Goal: Register for event/course

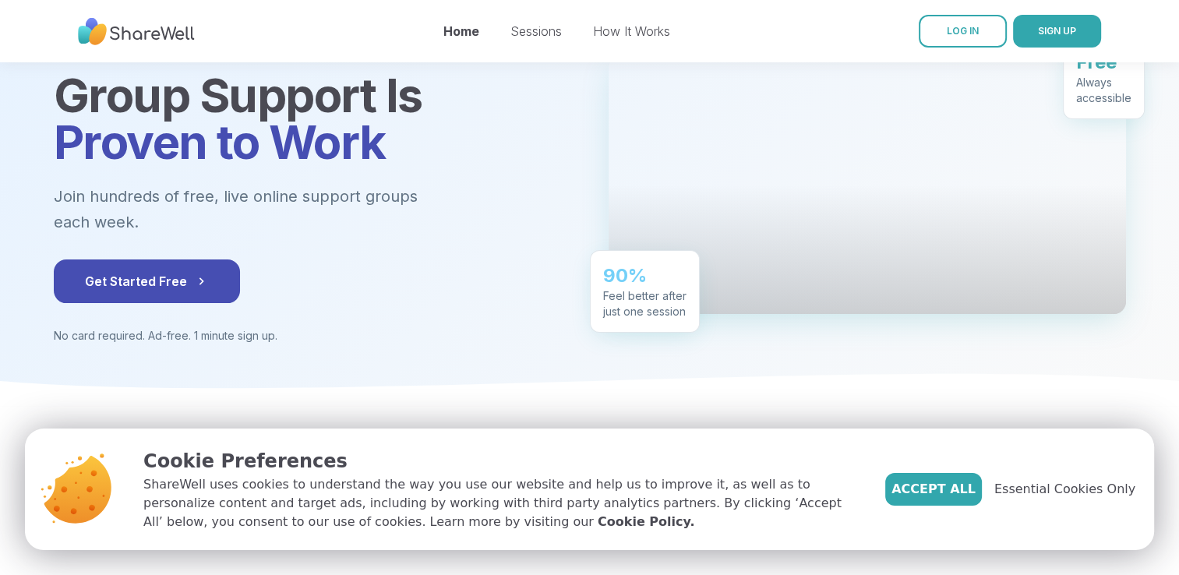
scroll to position [136, 0]
click at [150, 267] on button "Get Started Free" at bounding box center [147, 282] width 186 height 44
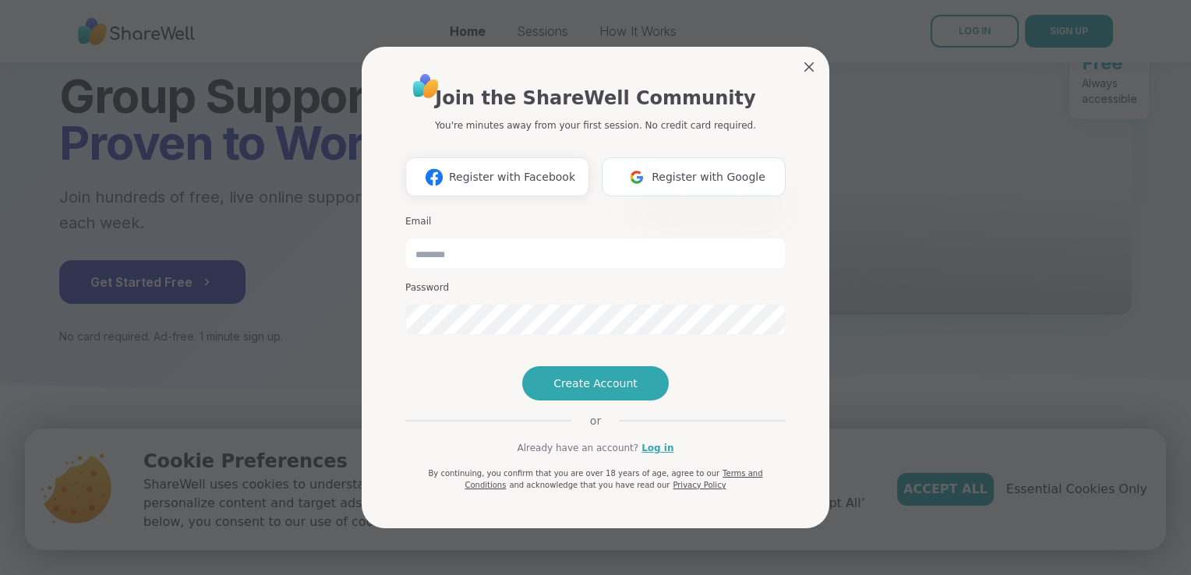
click at [636, 163] on img at bounding box center [637, 177] width 30 height 29
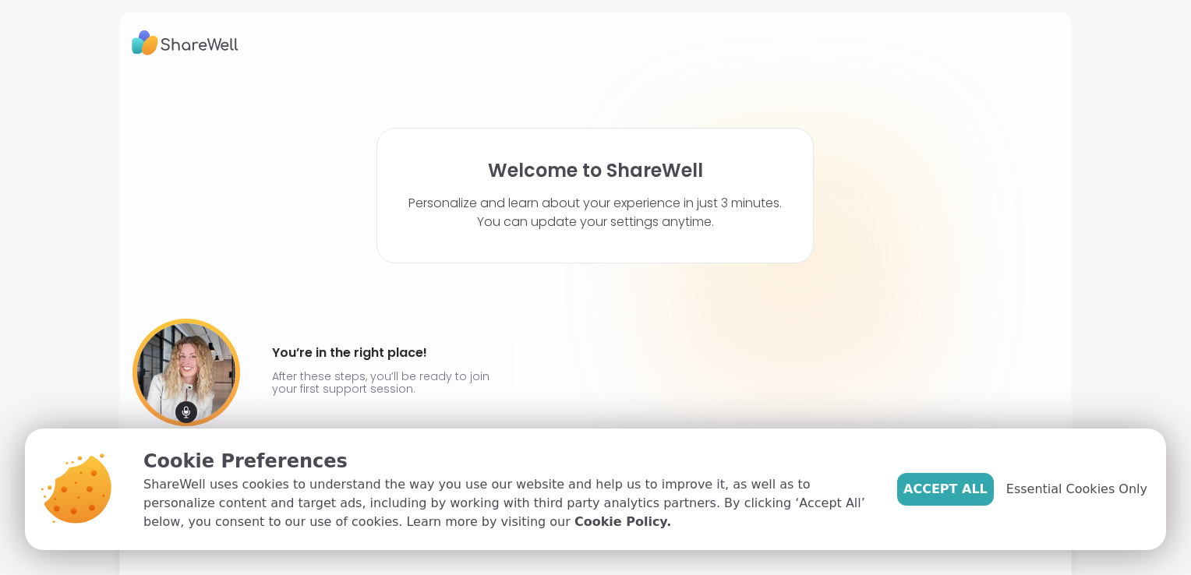
click at [917, 476] on div "Cookie Preferences ShareWell uses cookies to understand the way you use our web…" at bounding box center [645, 490] width 1041 height 122
click at [932, 480] on button "Accept All" at bounding box center [945, 489] width 97 height 33
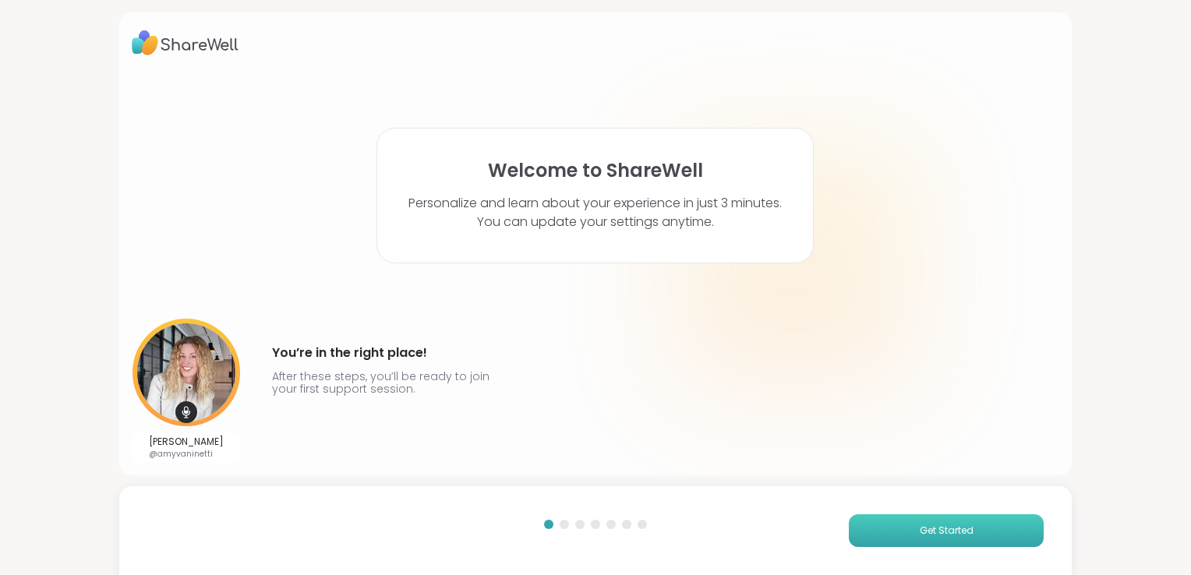
click at [920, 536] on span "Get Started" at bounding box center [947, 531] width 54 height 14
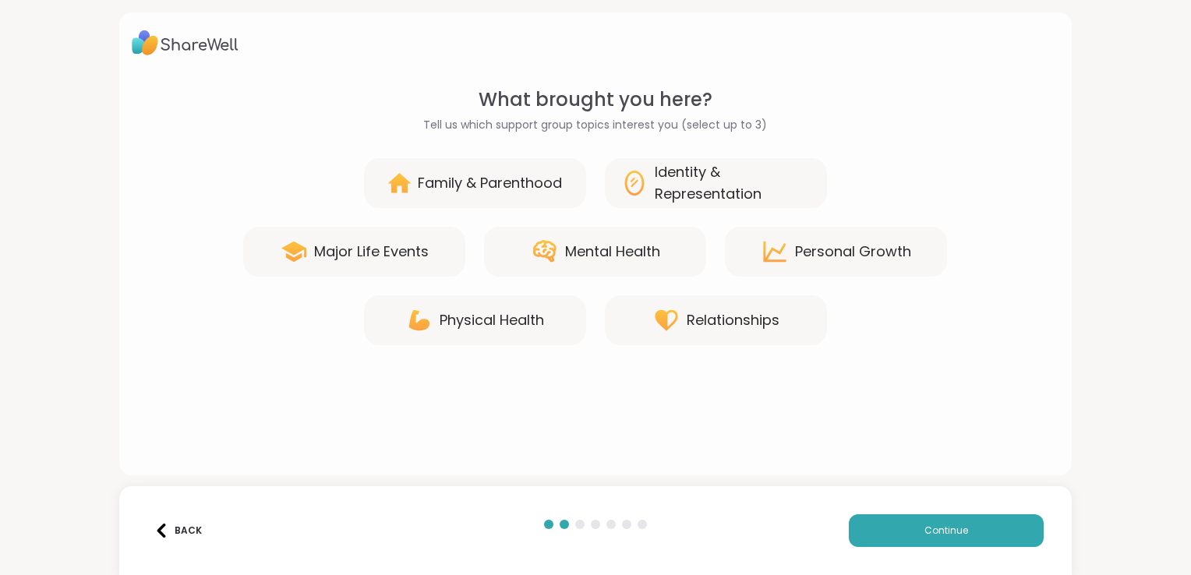
click at [624, 256] on div "Mental Health" at bounding box center [612, 252] width 95 height 22
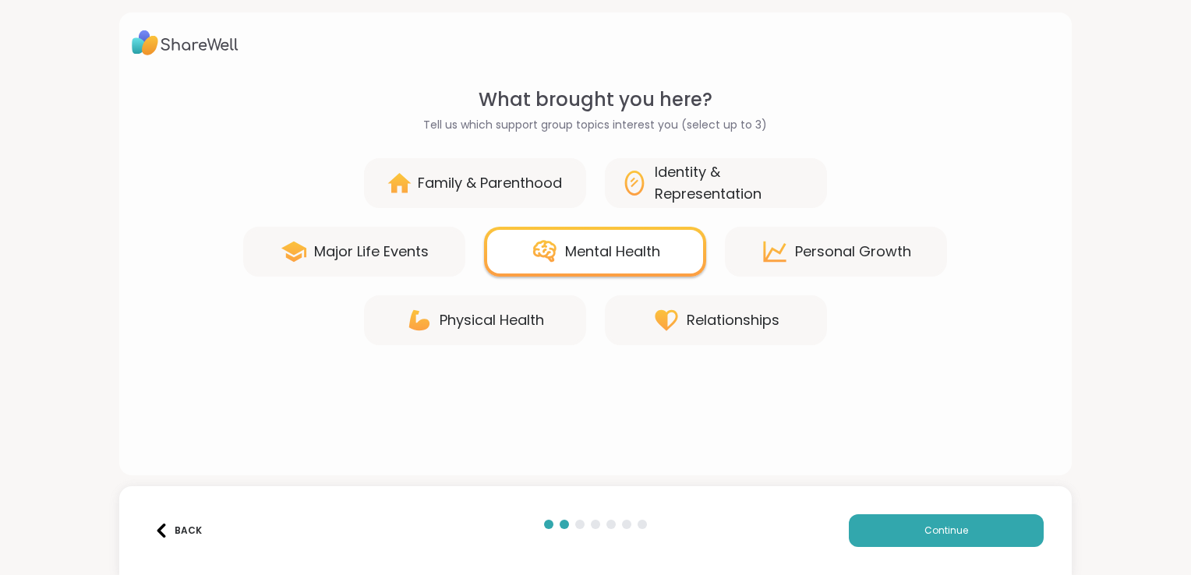
click at [724, 188] on div "Identity & Representation" at bounding box center [733, 183] width 157 height 44
click at [702, 304] on div "Relationships" at bounding box center [716, 320] width 222 height 50
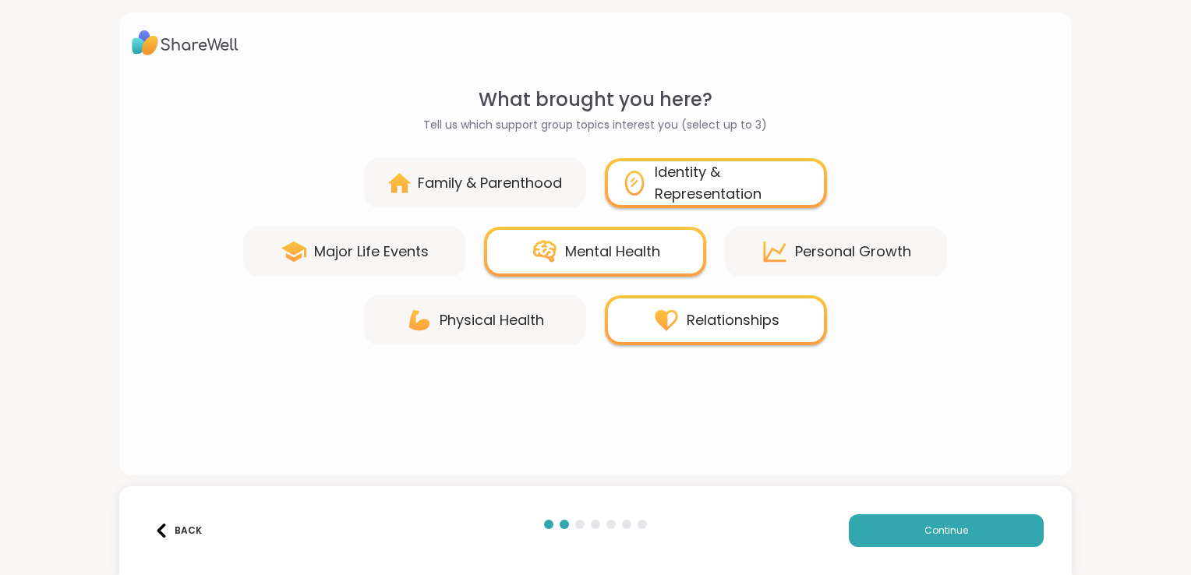
click at [748, 317] on div "Relationships" at bounding box center [733, 320] width 93 height 22
drag, startPoint x: 807, startPoint y: 233, endPoint x: 803, endPoint y: 242, distance: 10.5
click at [807, 235] on div "Personal Growth" at bounding box center [836, 252] width 222 height 50
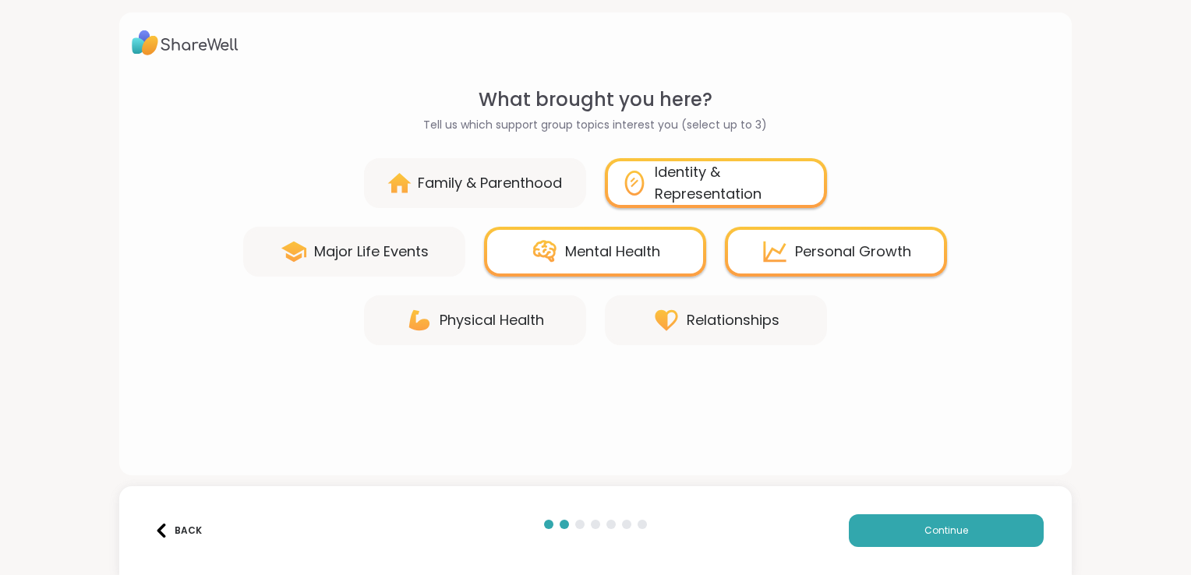
click at [720, 320] on div "Relationships" at bounding box center [733, 320] width 93 height 22
click at [713, 316] on div "Relationships" at bounding box center [733, 320] width 93 height 22
drag, startPoint x: 714, startPoint y: 316, endPoint x: 726, endPoint y: 323, distance: 13.9
click at [719, 322] on div "Relationships" at bounding box center [733, 320] width 93 height 22
click at [745, 325] on div "Relationships" at bounding box center [733, 320] width 93 height 22
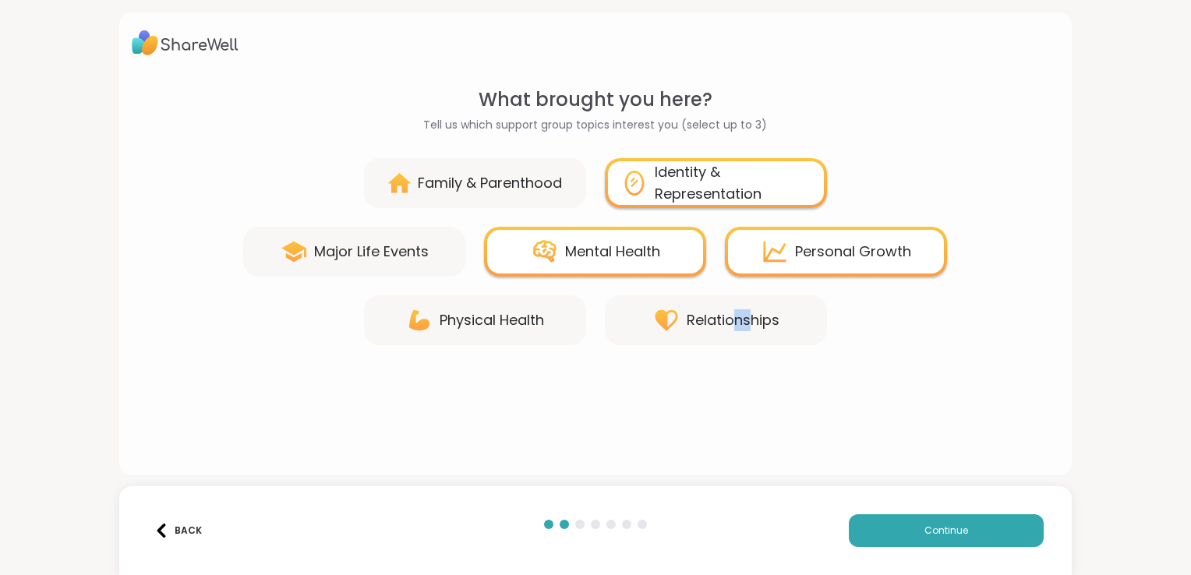
copy div "ns"
click at [790, 235] on div "Personal Growth" at bounding box center [836, 252] width 222 height 50
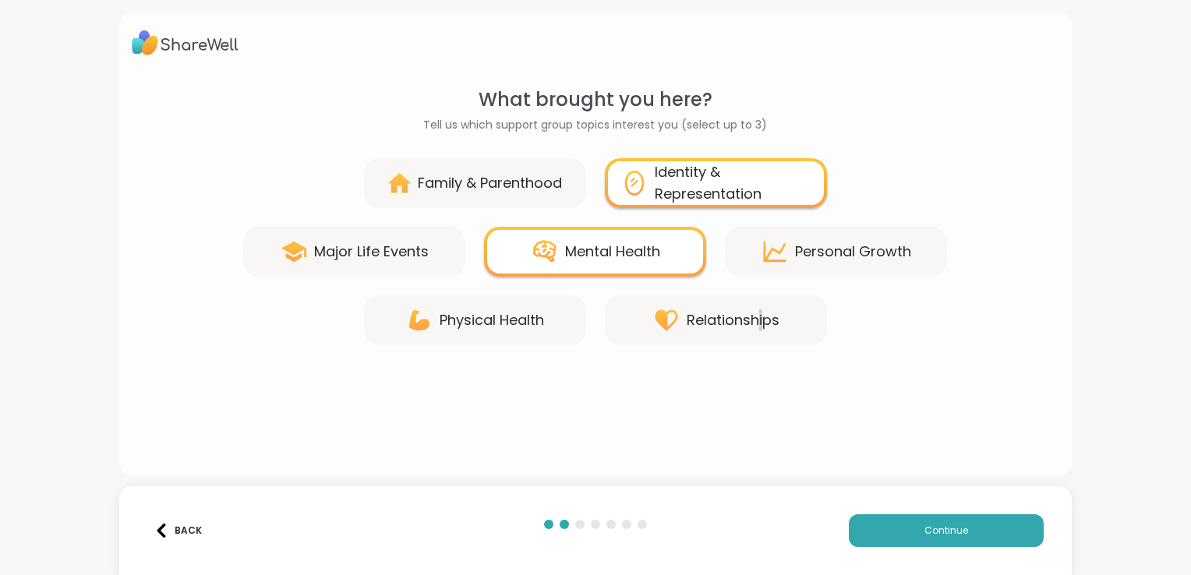
drag, startPoint x: 758, startPoint y: 291, endPoint x: 749, endPoint y: 306, distance: 17.8
click at [749, 306] on div "Family & Parenthood Identity & Representation Major Life Events Mental Health […" at bounding box center [596, 251] width 928 height 187
drag, startPoint x: 749, startPoint y: 306, endPoint x: 742, endPoint y: 313, distance: 9.9
click at [744, 313] on div "Relationships" at bounding box center [716, 320] width 222 height 50
click at [696, 316] on div "Relationships" at bounding box center [733, 320] width 93 height 22
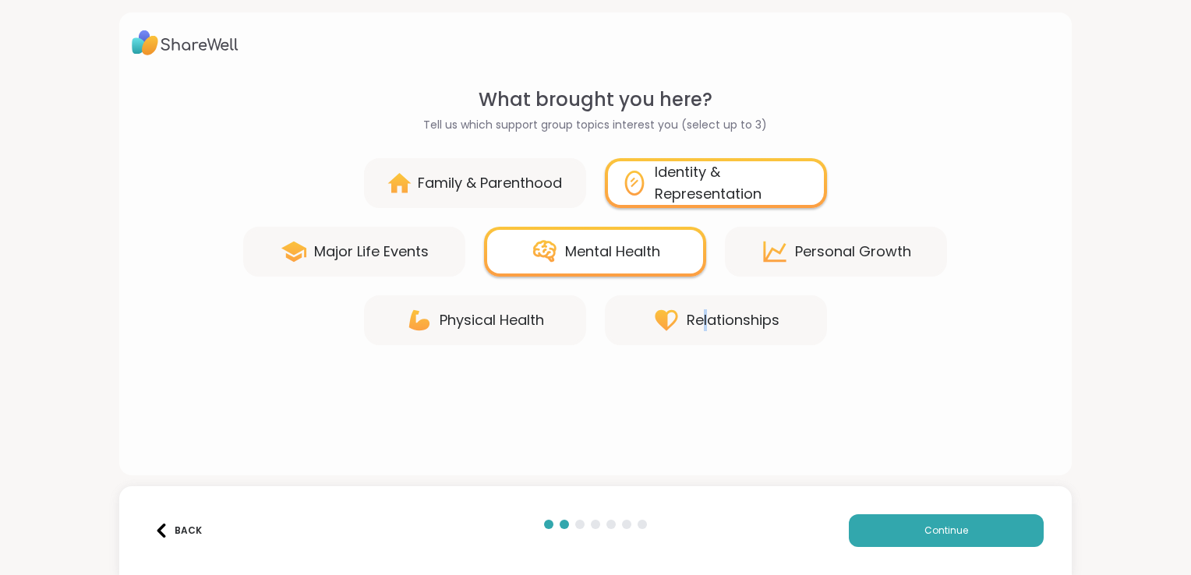
click at [811, 254] on div "Personal Growth" at bounding box center [853, 252] width 116 height 22
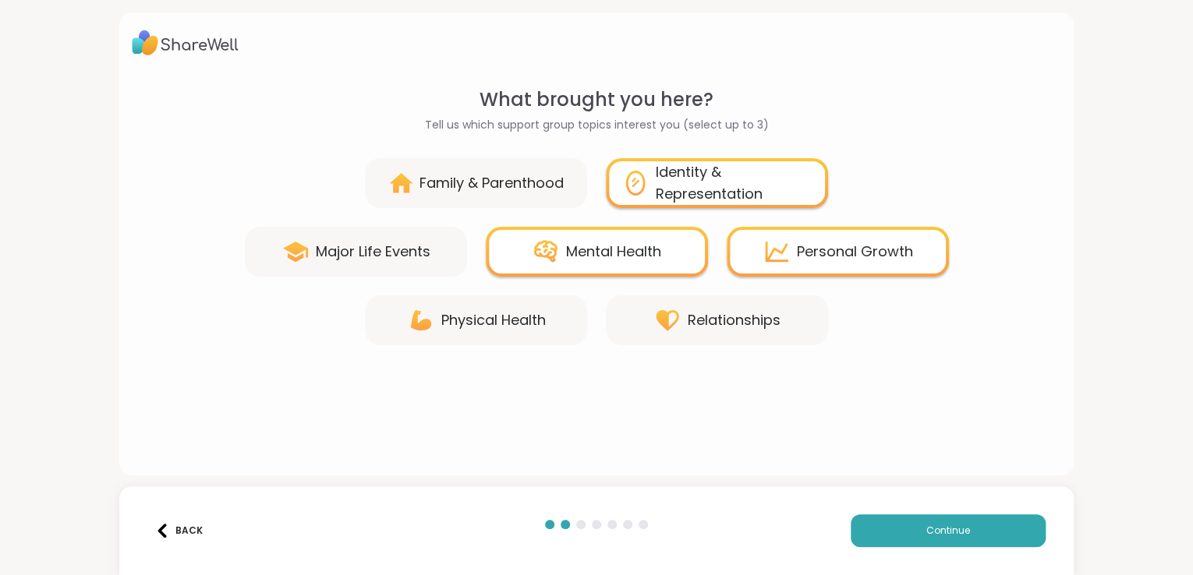
click at [730, 311] on div "Physical Health Relationships" at bounding box center [596, 320] width 929 height 50
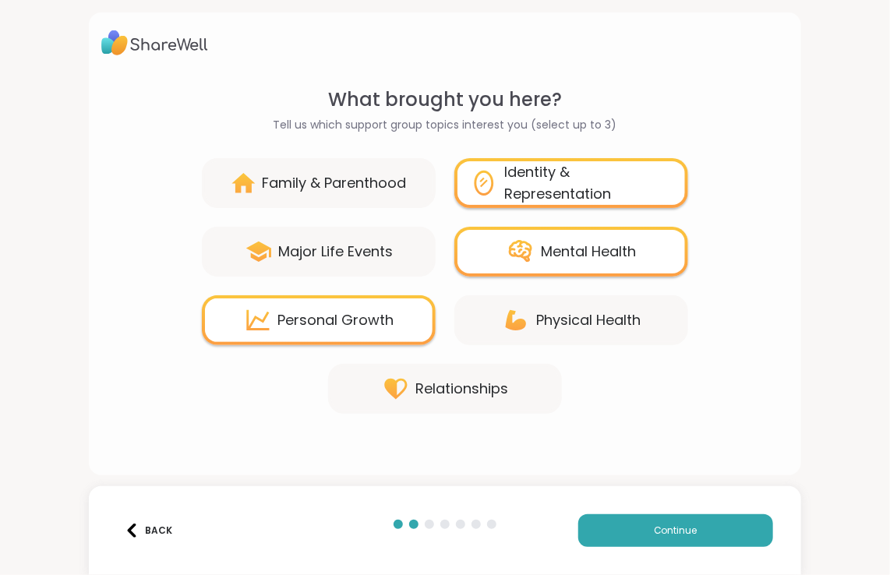
click at [544, 353] on div "Family & Parenthood Identity & Representation Major Life Events Mental Health […" at bounding box center [444, 286] width 687 height 256
click at [429, 379] on div "Relationships" at bounding box center [462, 389] width 93 height 22
click at [368, 326] on div "Personal Growth" at bounding box center [336, 320] width 116 height 22
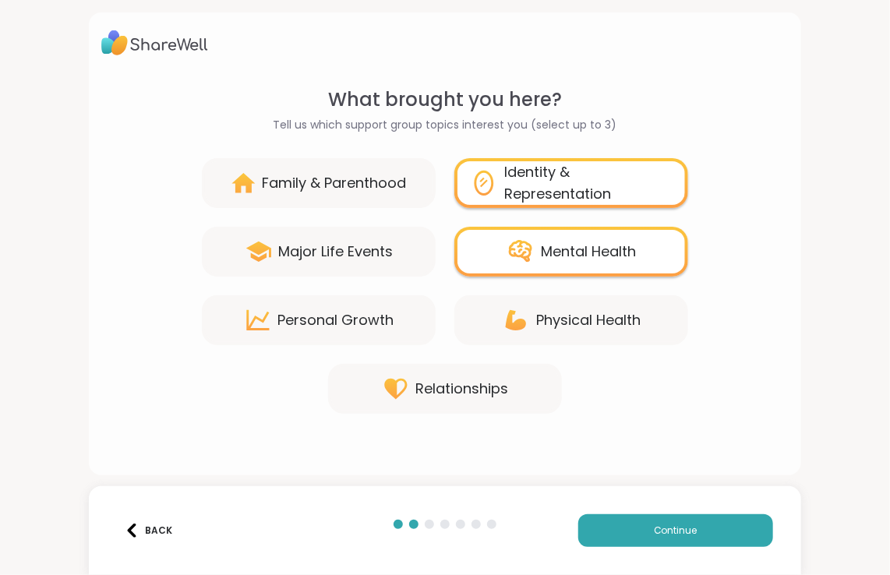
click at [420, 382] on div "Relationships" at bounding box center [462, 389] width 93 height 22
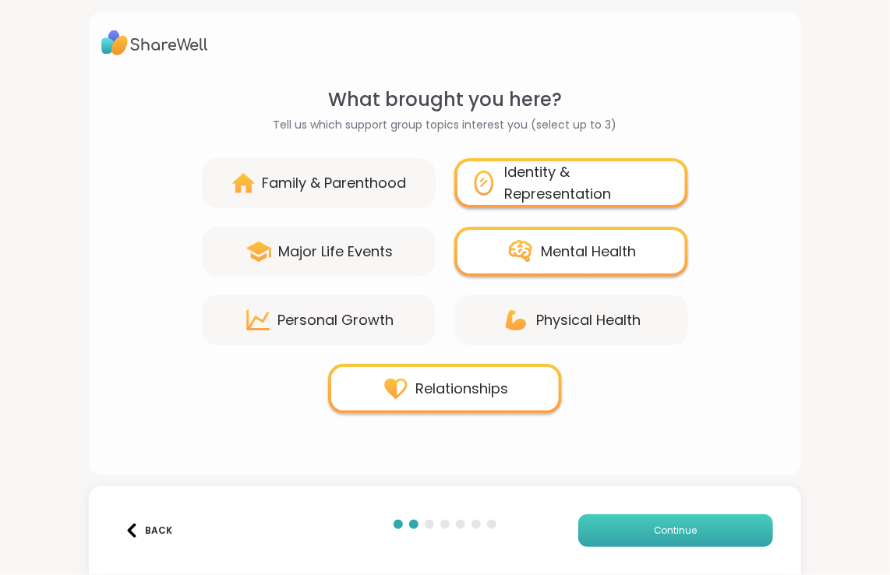
click at [672, 532] on span "Continue" at bounding box center [676, 531] width 44 height 14
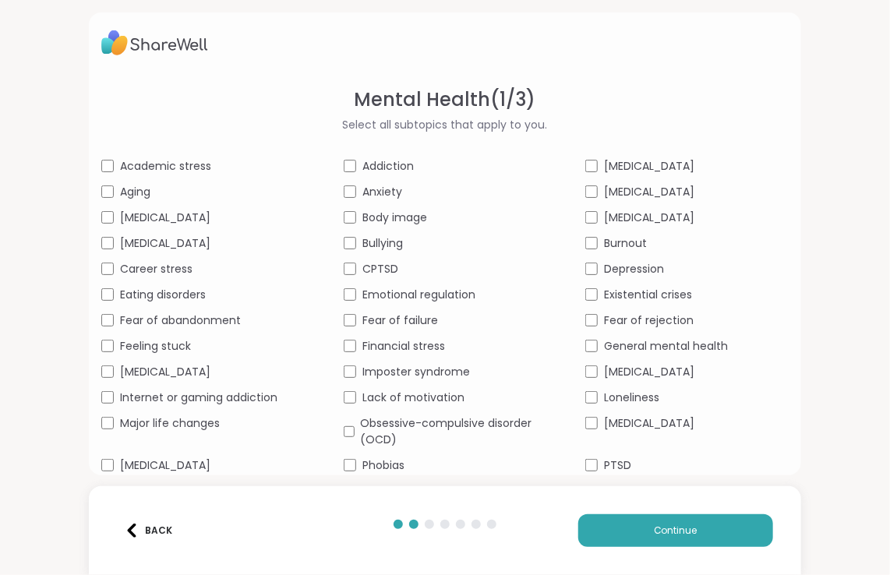
click at [148, 165] on span "Academic stress" at bounding box center [165, 166] width 91 height 16
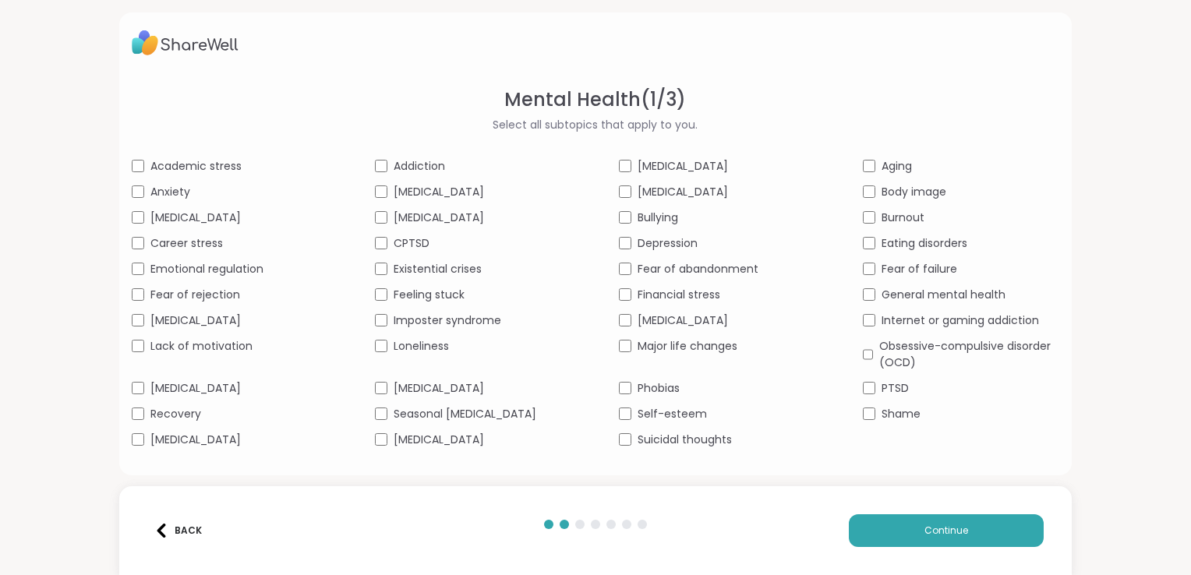
click at [165, 189] on span "Anxiety" at bounding box center [170, 192] width 40 height 16
click at [189, 217] on span "[MEDICAL_DATA]" at bounding box center [195, 218] width 90 height 16
click at [186, 242] on span "Career stress" at bounding box center [186, 243] width 72 height 16
click at [183, 264] on span "Emotional regulation" at bounding box center [206, 269] width 113 height 16
click at [185, 292] on span "Fear of rejection" at bounding box center [195, 295] width 90 height 16
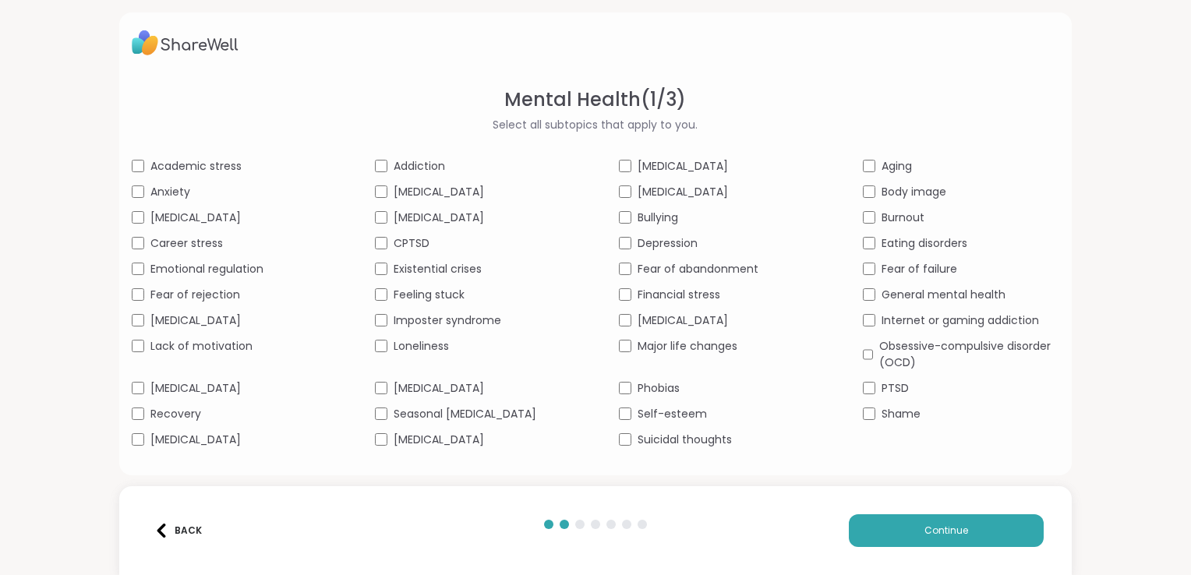
click at [187, 345] on span "Lack of motivation" at bounding box center [201, 346] width 102 height 16
click at [196, 390] on span "[MEDICAL_DATA]" at bounding box center [195, 388] width 90 height 16
click at [196, 414] on span "Recovery" at bounding box center [175, 414] width 51 height 16
click at [202, 439] on span "[MEDICAL_DATA]" at bounding box center [195, 440] width 90 height 16
click at [383, 157] on div "Mental Health ( 1 / 3 ) Select all subtopics that apply to you. Academic stress…" at bounding box center [596, 267] width 928 height 362
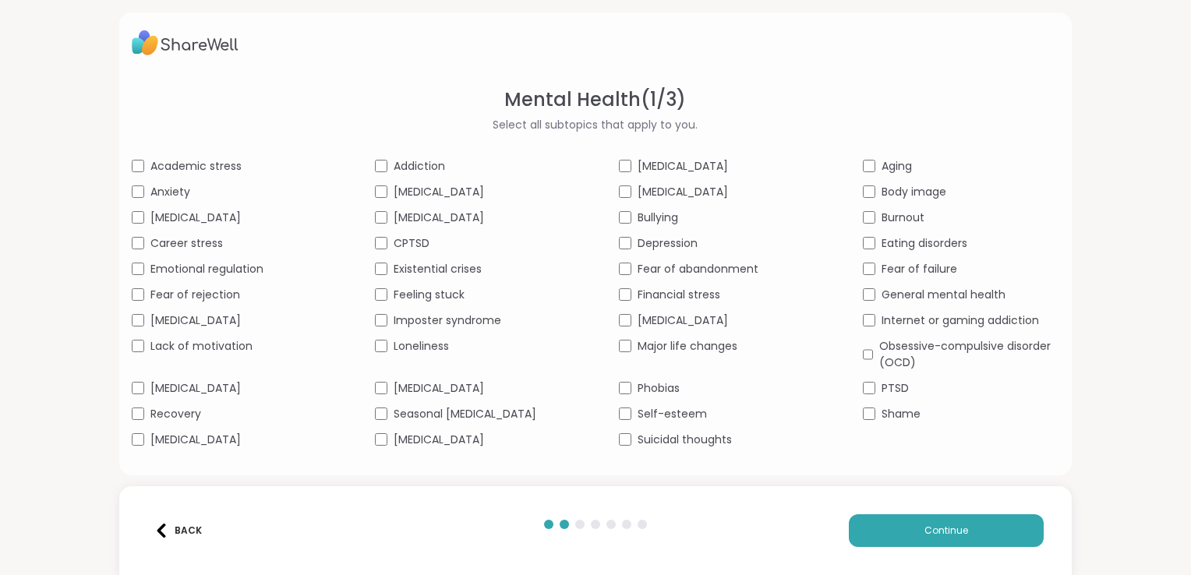
click at [394, 188] on span "[MEDICAL_DATA]" at bounding box center [439, 192] width 90 height 16
click at [383, 217] on div "[MEDICAL_DATA]" at bounding box center [473, 218] width 197 height 16
click at [383, 235] on div "CPTSD" at bounding box center [473, 243] width 197 height 16
click at [389, 438] on div "[MEDICAL_DATA]" at bounding box center [473, 440] width 197 height 16
click at [625, 320] on div "[MEDICAL_DATA]" at bounding box center [717, 321] width 197 height 16
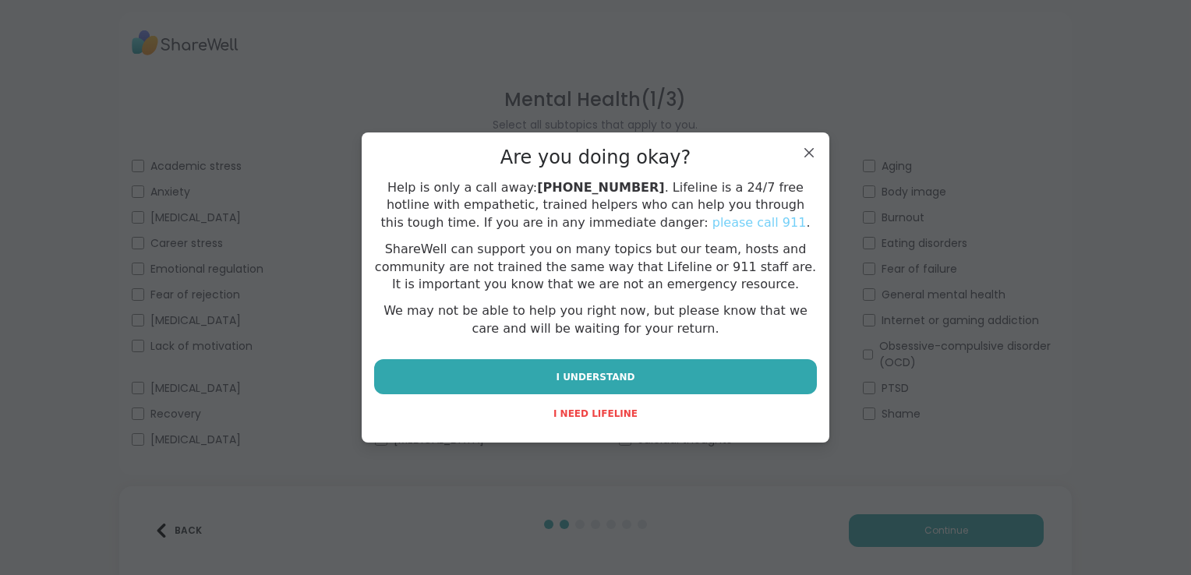
click at [588, 381] on span "I UNDERSTAND" at bounding box center [595, 377] width 79 height 14
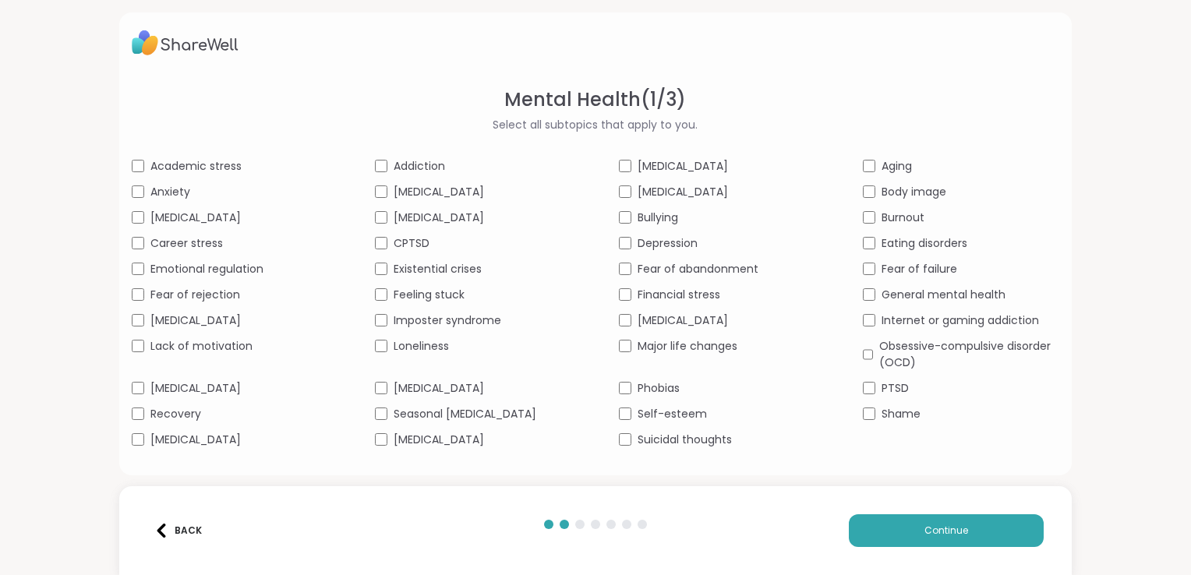
click at [860, 391] on div "Academic stress Addiction [MEDICAL_DATA] Aging Anxiety [MEDICAL_DATA] [MEDICAL_…" at bounding box center [596, 303] width 928 height 290
click at [873, 528] on button "Continue" at bounding box center [946, 530] width 195 height 33
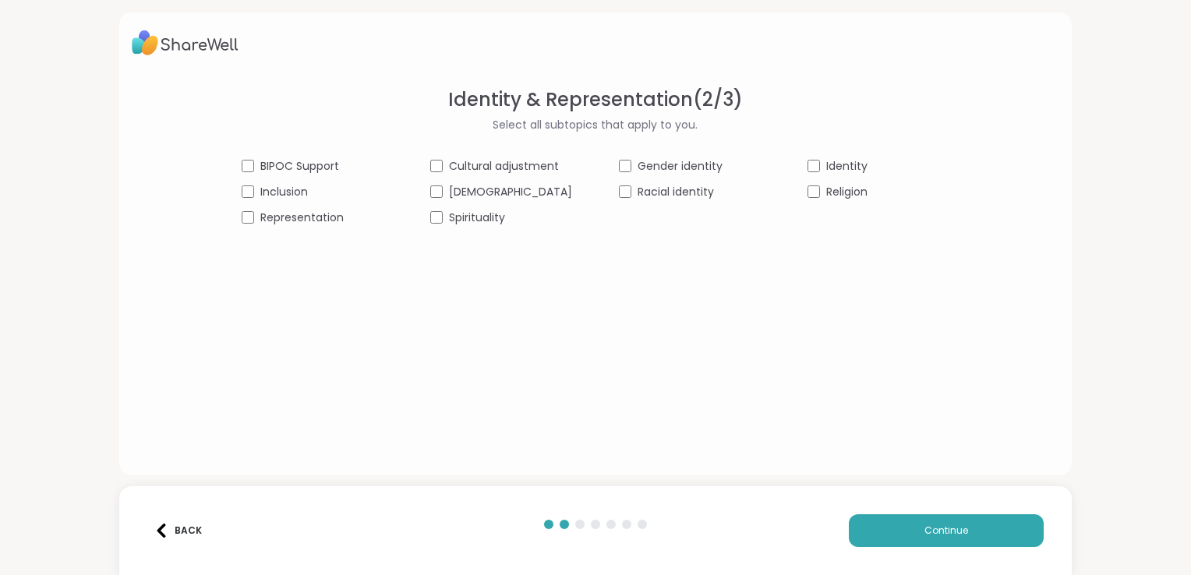
click at [452, 193] on div "[DEMOGRAPHIC_DATA]" at bounding box center [501, 192] width 142 height 16
click at [886, 532] on button "Continue" at bounding box center [946, 530] width 195 height 33
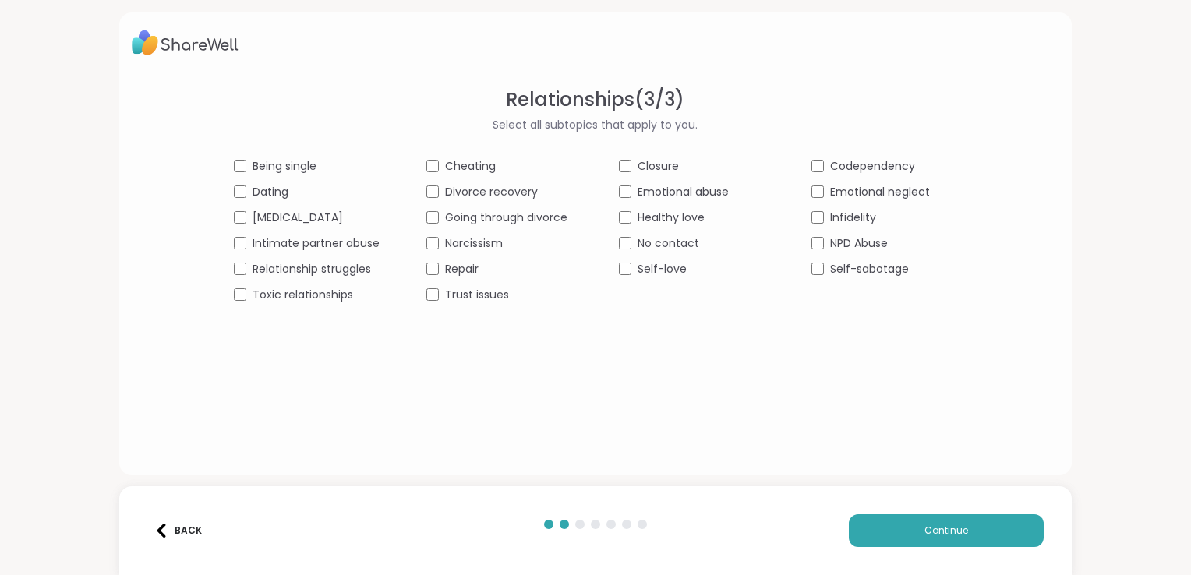
click at [282, 217] on span "[MEDICAL_DATA]" at bounding box center [298, 218] width 90 height 16
click at [425, 156] on div "Relationships ( 3 / 3 ) Select all subtopics that apply to you. Being single Ch…" at bounding box center [596, 194] width 928 height 217
click at [819, 263] on div "Self-sabotage" at bounding box center [884, 269] width 146 height 16
click at [879, 535] on button "Continue" at bounding box center [946, 530] width 195 height 33
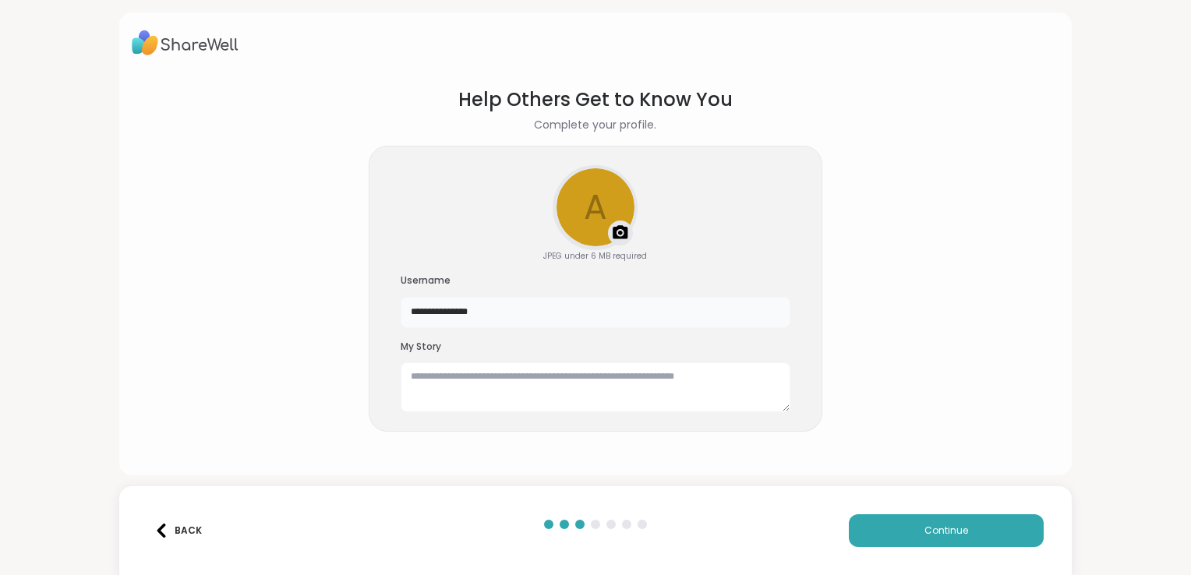
click at [564, 316] on input "**********" at bounding box center [596, 312] width 390 height 31
type input "*"
click at [882, 528] on button "Continue" at bounding box center [946, 530] width 195 height 33
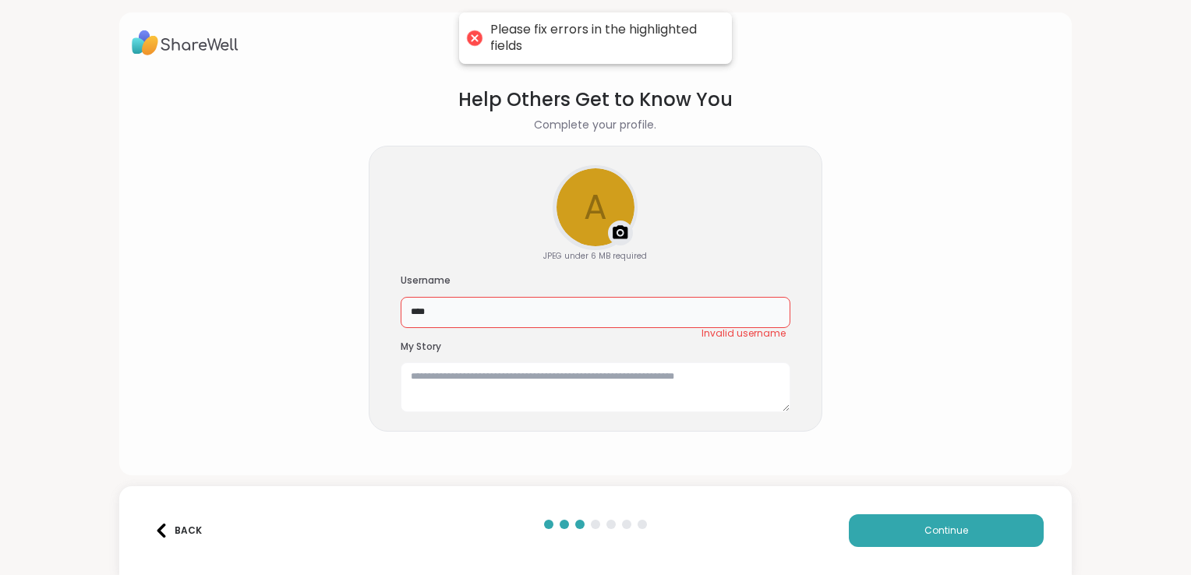
click at [553, 301] on input "***" at bounding box center [596, 312] width 390 height 31
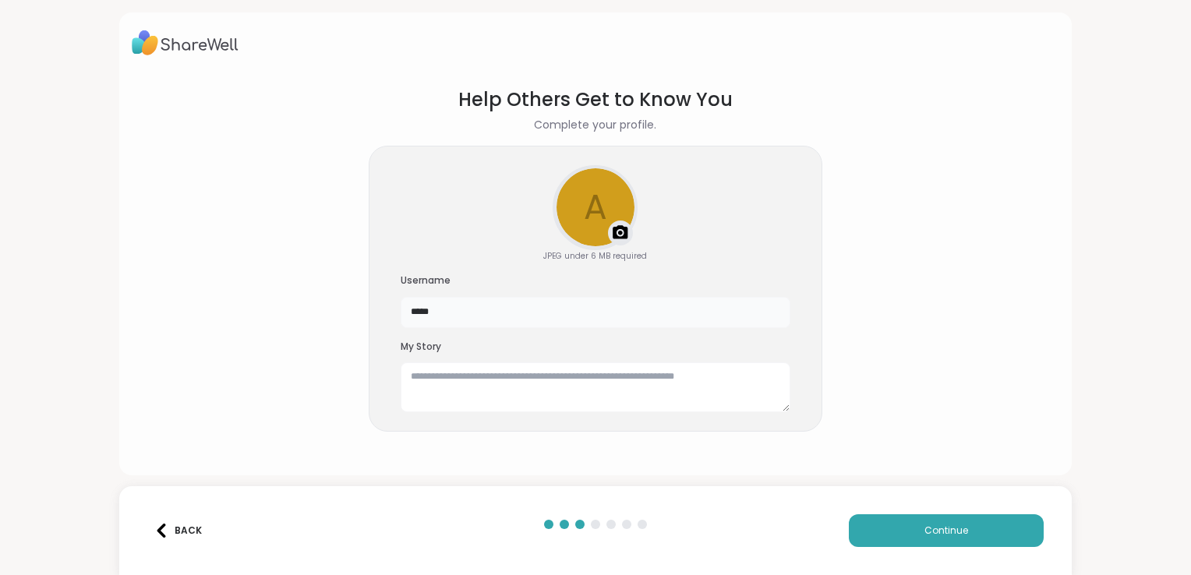
click at [553, 301] on input "*****" at bounding box center [596, 312] width 390 height 31
type input "*****"
click at [924, 525] on span "Continue" at bounding box center [946, 531] width 44 height 14
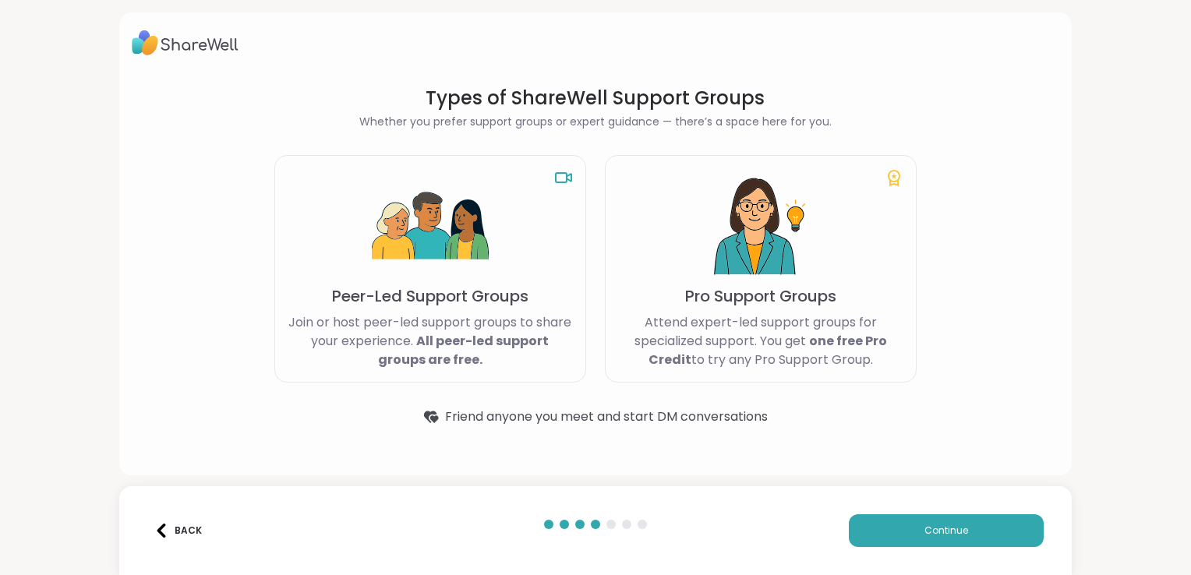
click at [190, 527] on div "Back" at bounding box center [178, 531] width 48 height 14
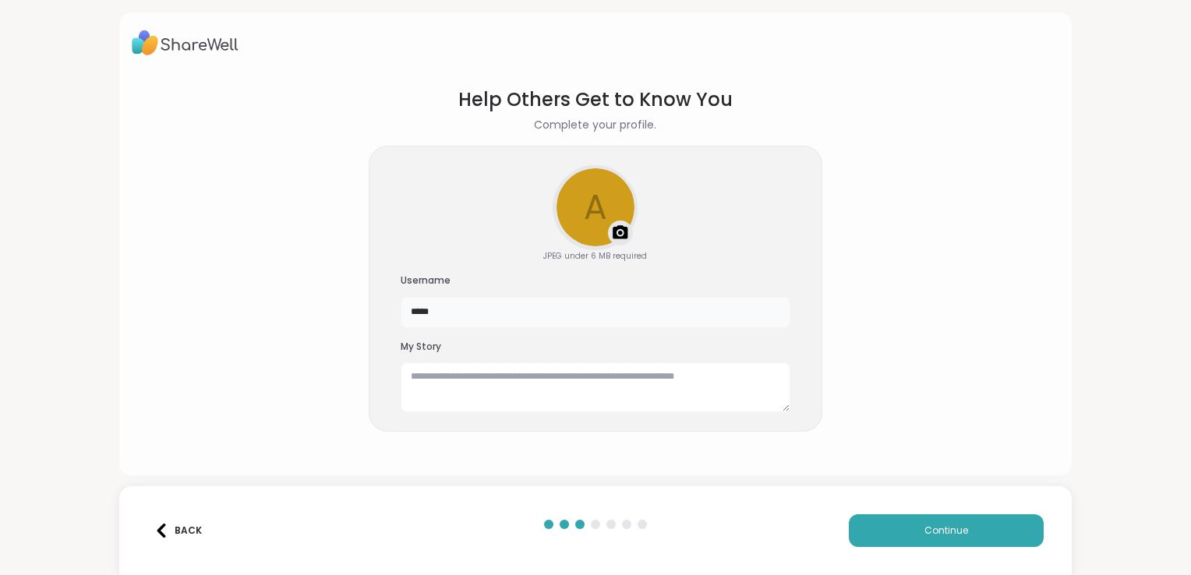
click at [447, 315] on input "*****" at bounding box center [596, 312] width 390 height 31
type input "*****"
click at [885, 531] on button "Continue" at bounding box center [946, 530] width 195 height 33
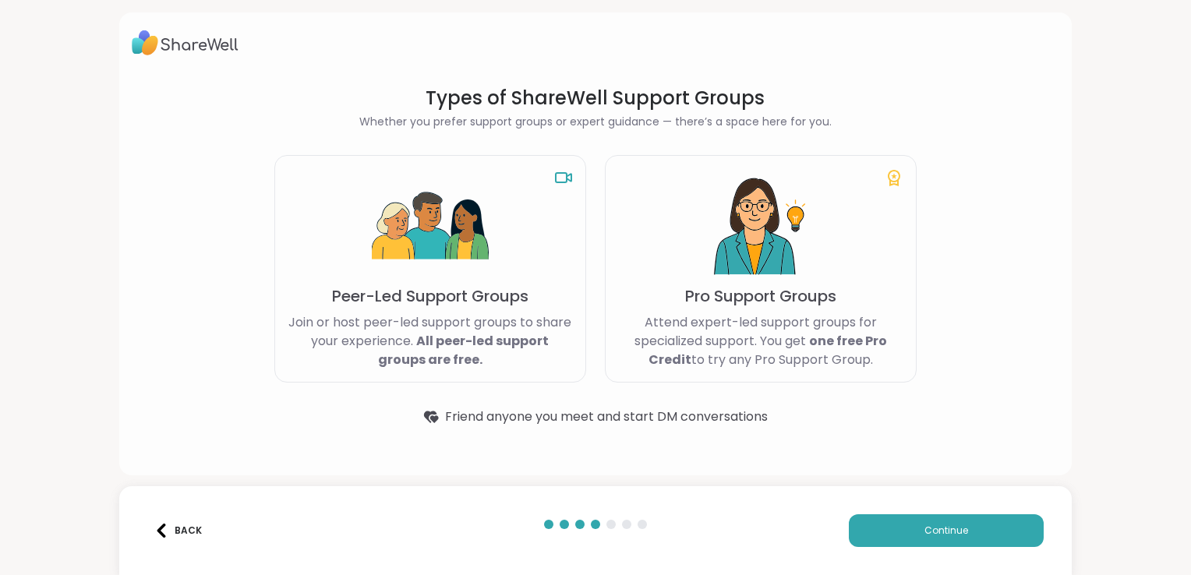
click at [509, 242] on div "Peer-Led Support Groups Join or host peer-led support groups to share your expe…" at bounding box center [430, 269] width 312 height 228
click at [949, 522] on button "Continue" at bounding box center [946, 530] width 195 height 33
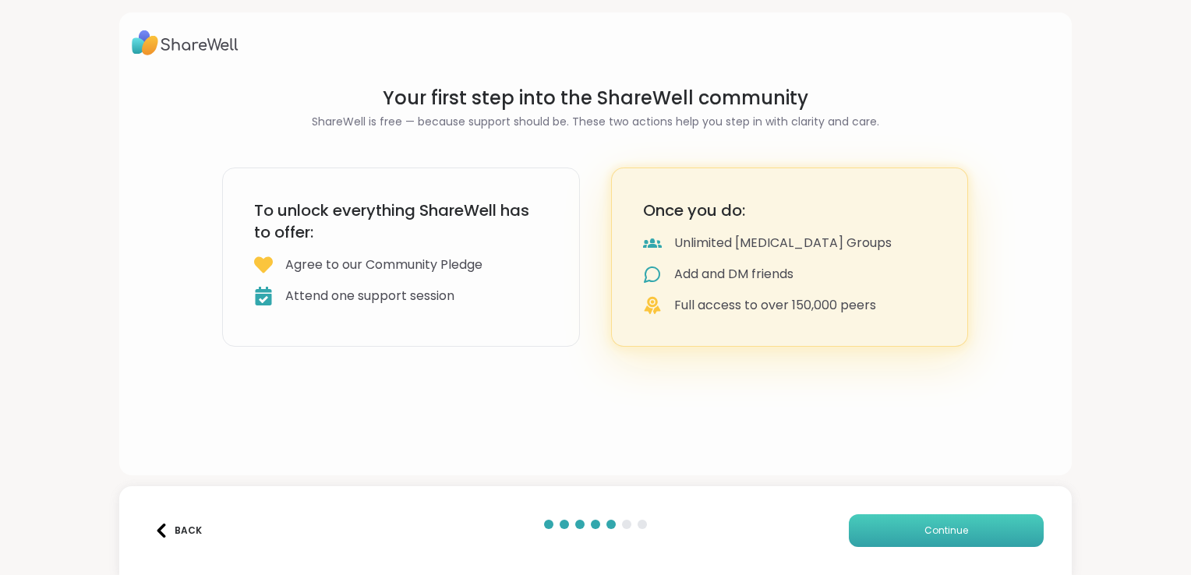
click at [957, 527] on button "Continue" at bounding box center [946, 530] width 195 height 33
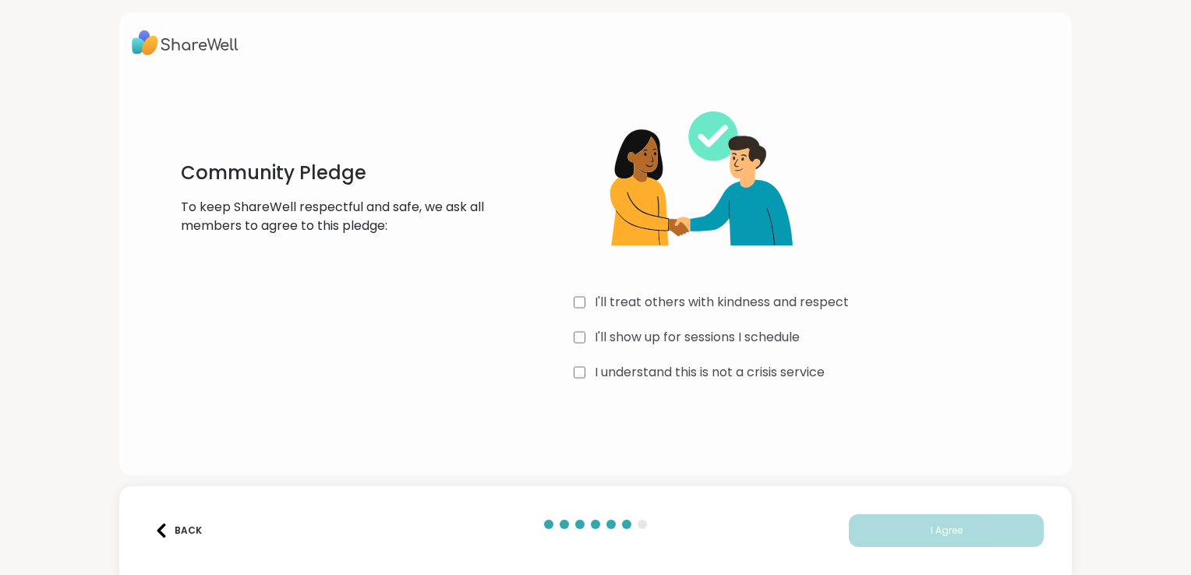
click at [774, 298] on label "I'll treat others with kindness and respect" at bounding box center [722, 302] width 254 height 19
click at [767, 301] on label "I'll treat others with kindness and respect" at bounding box center [722, 302] width 254 height 19
click at [771, 304] on label "I'll treat others with kindness and respect" at bounding box center [722, 302] width 254 height 19
click at [740, 338] on label "I'll show up for sessions I schedule" at bounding box center [697, 337] width 205 height 19
click at [742, 371] on label "I understand this is not a crisis service" at bounding box center [710, 372] width 230 height 19
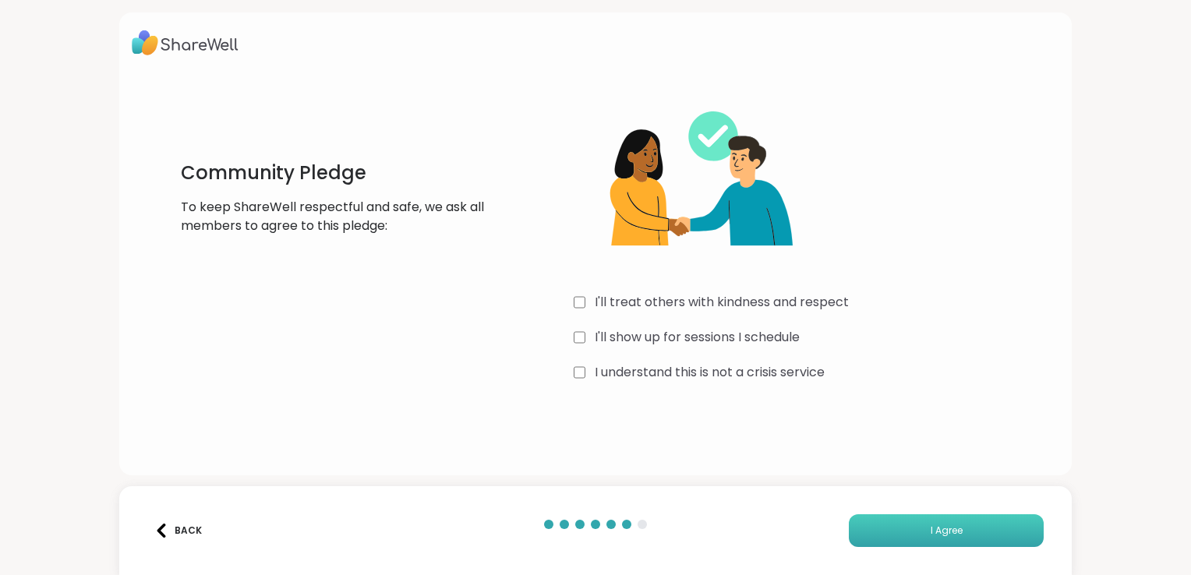
click at [896, 531] on button "I Agree" at bounding box center [946, 530] width 195 height 33
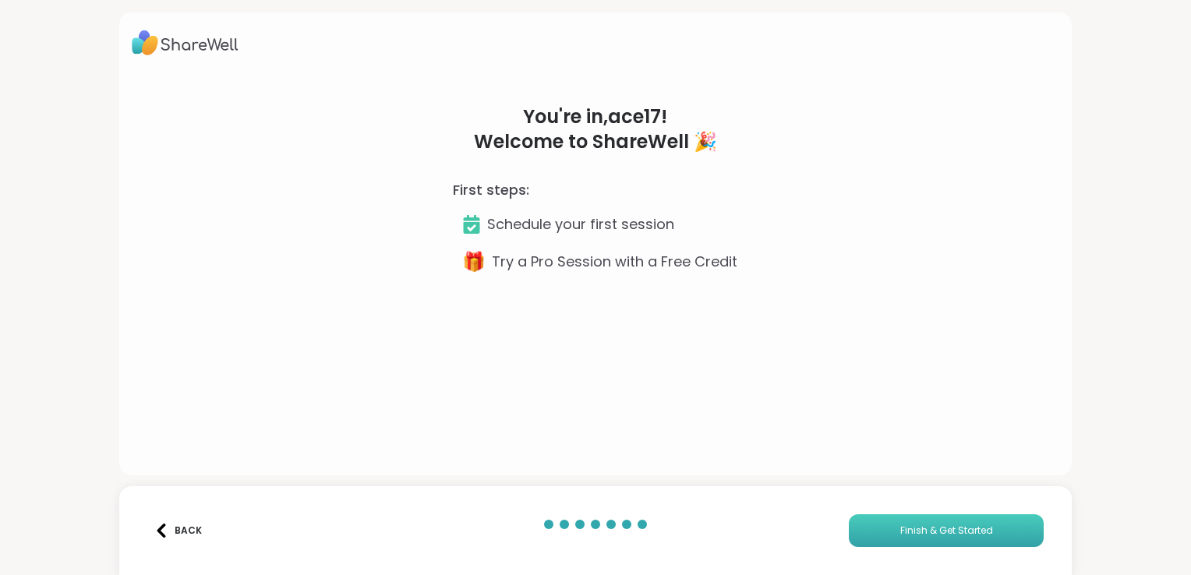
click at [924, 539] on button "Finish & Get Started" at bounding box center [946, 530] width 195 height 33
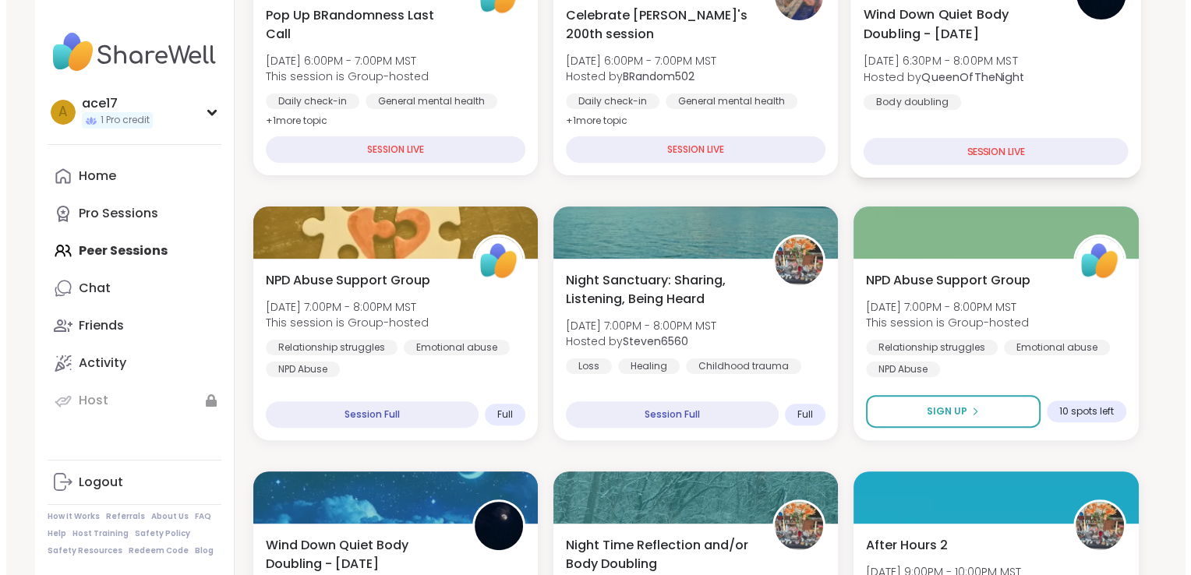
scroll to position [361, 0]
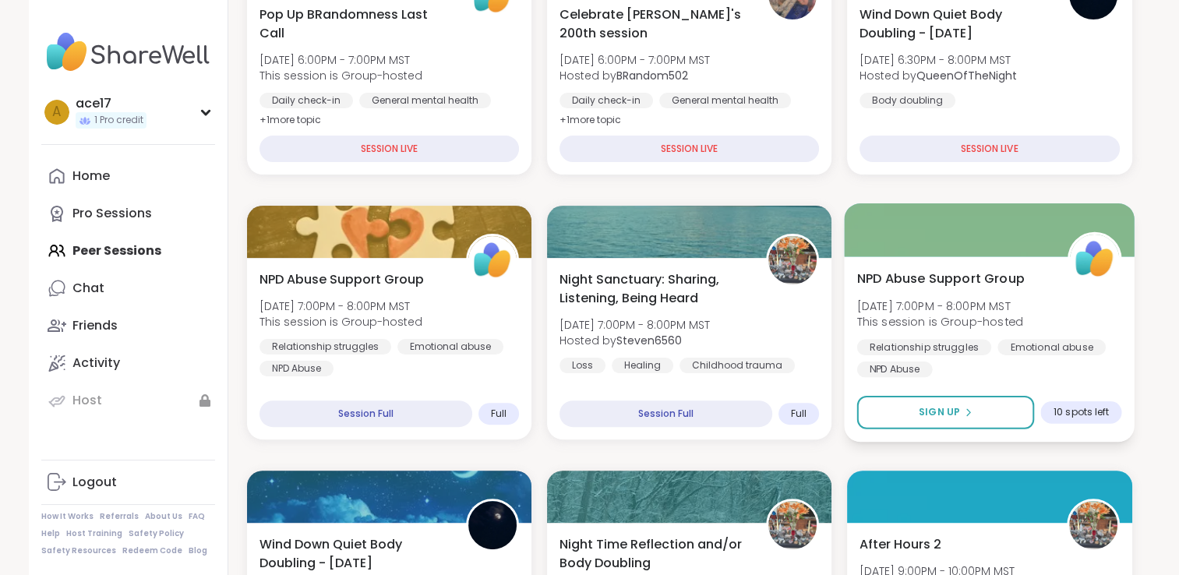
click at [1044, 300] on div "NPD Abuse Support Group [DATE] 7:00PM - 8:00PM MST This session is Group-hosted…" at bounding box center [989, 323] width 265 height 108
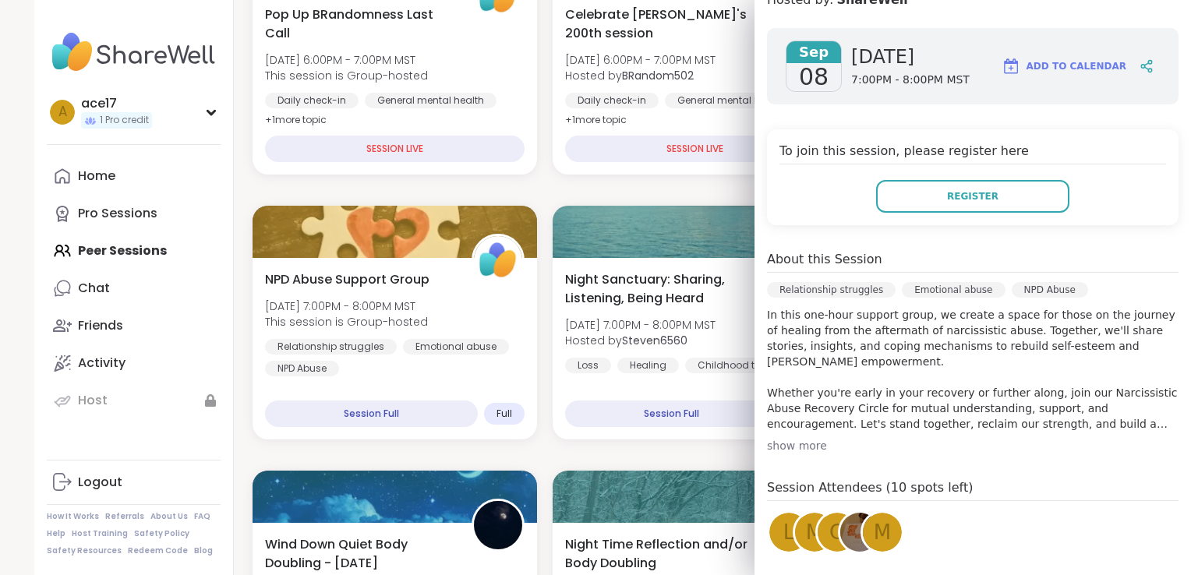
scroll to position [201, 0]
click at [776, 447] on div "show more" at bounding box center [973, 444] width 412 height 16
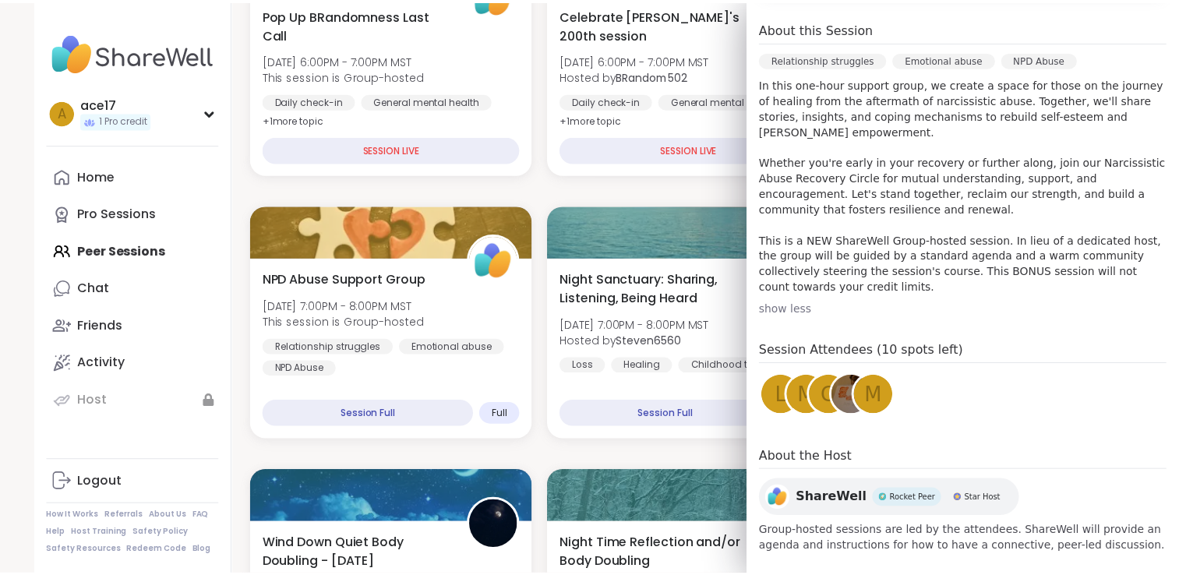
scroll to position [0, 0]
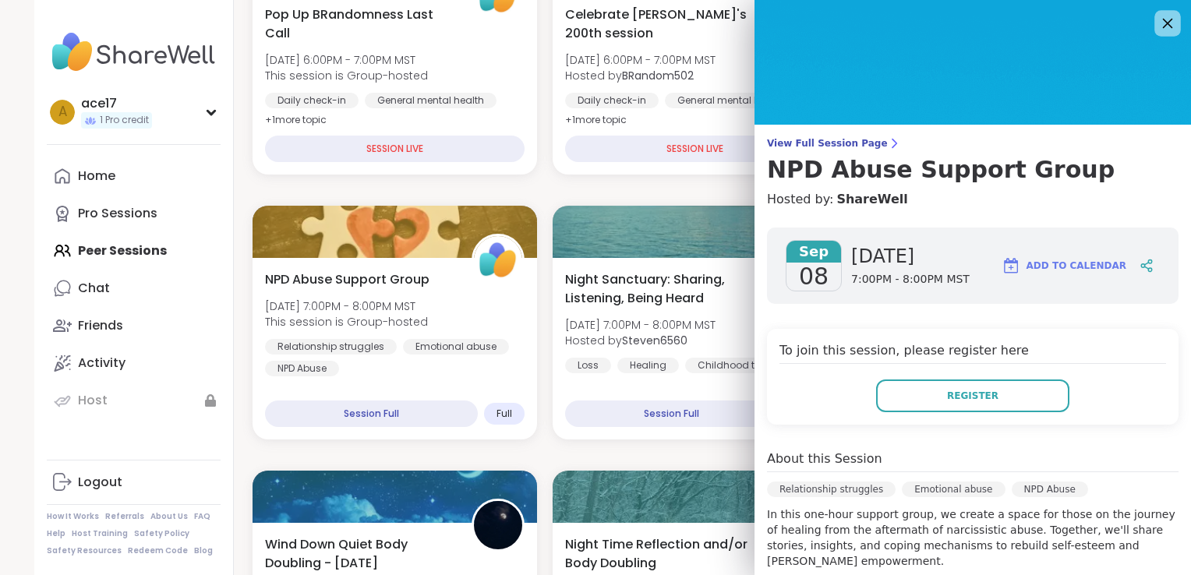
click at [1154, 19] on div at bounding box center [1167, 23] width 27 height 27
click at [1157, 19] on icon at bounding box center [1166, 22] width 19 height 19
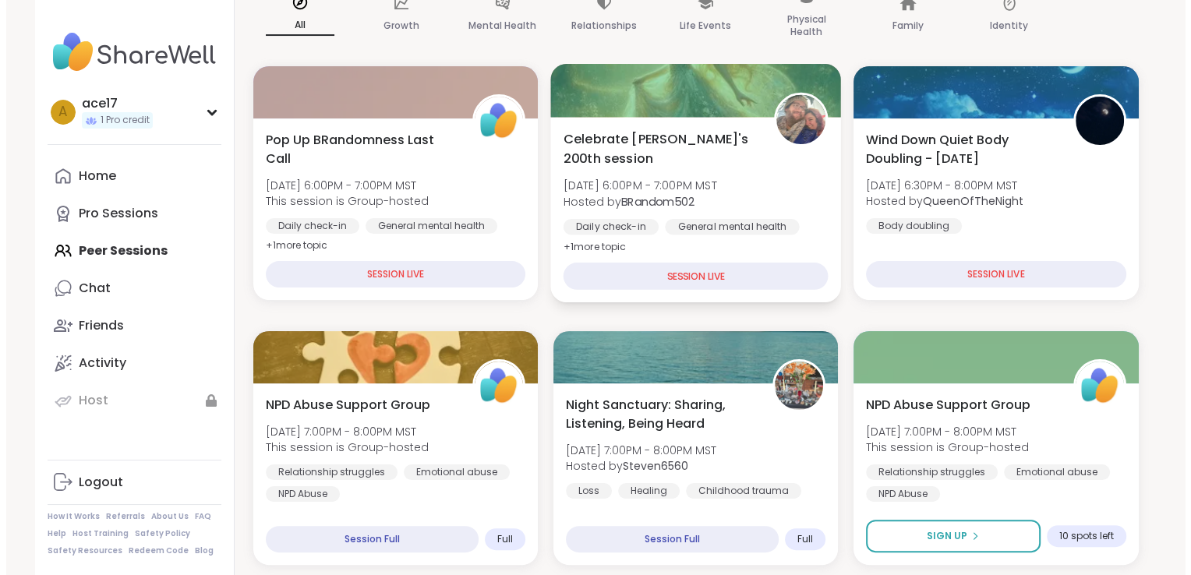
scroll to position [234, 0]
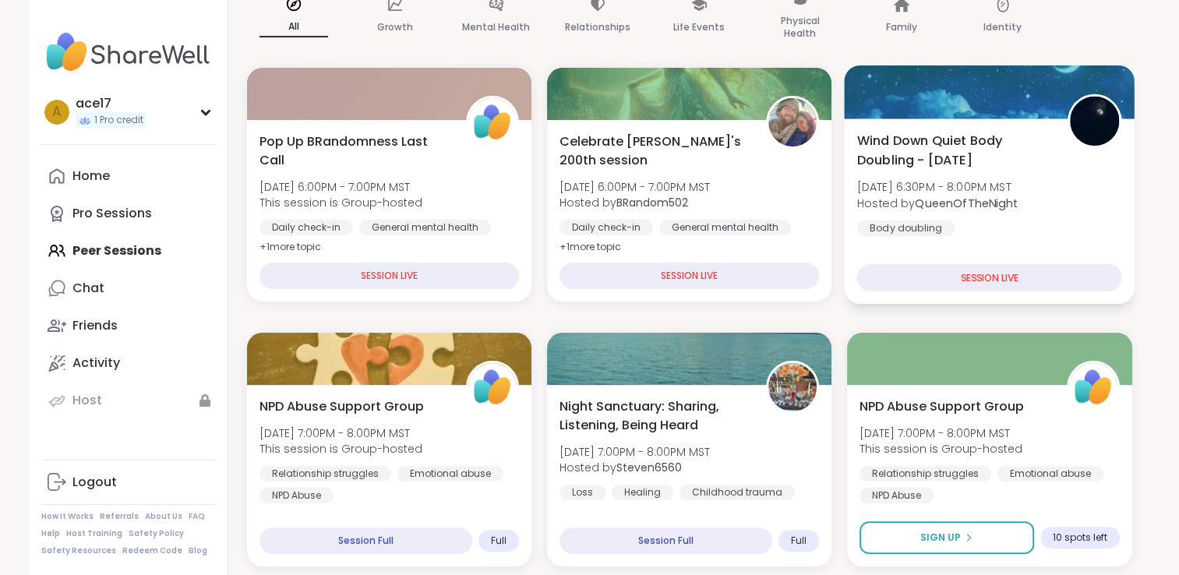
click at [939, 149] on span "Wind Down Quiet Body Doubling - [DATE]" at bounding box center [953, 150] width 193 height 38
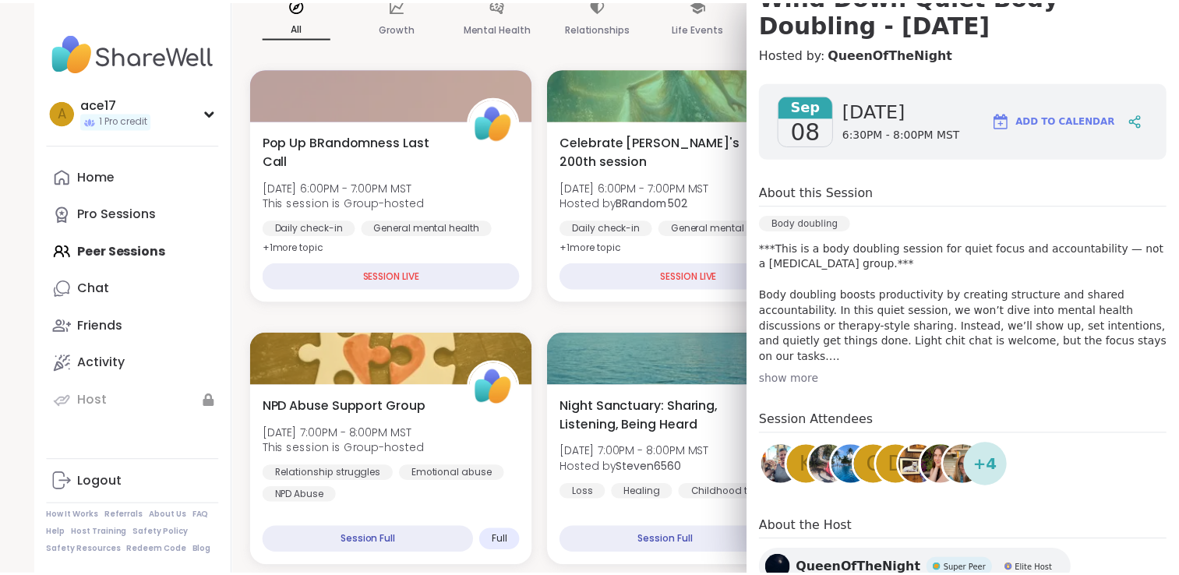
scroll to position [228, 0]
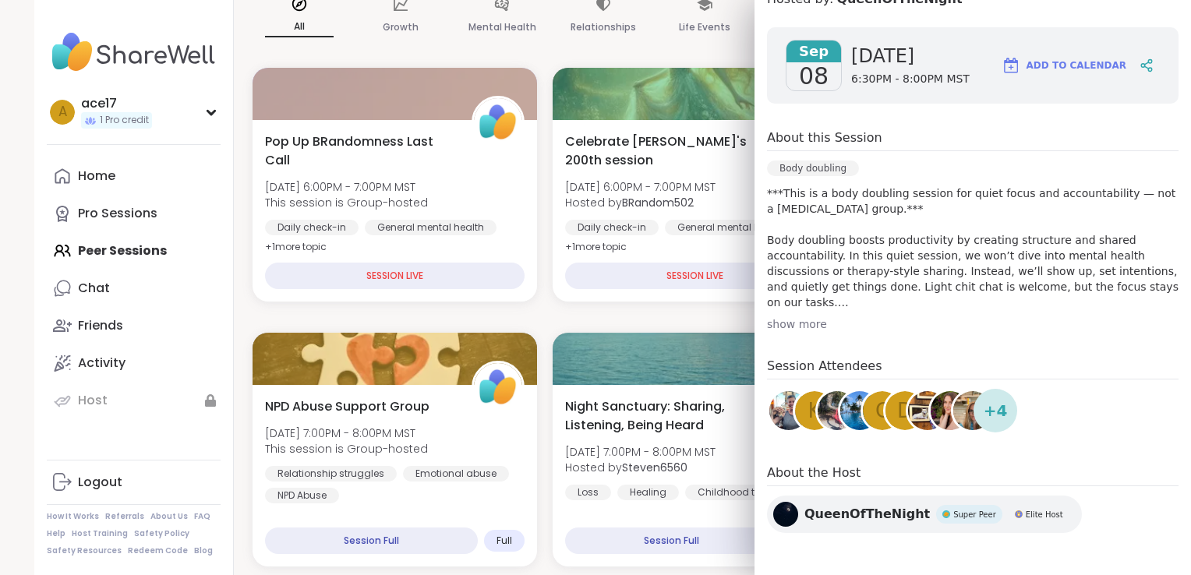
click at [797, 320] on div "show more" at bounding box center [973, 324] width 412 height 16
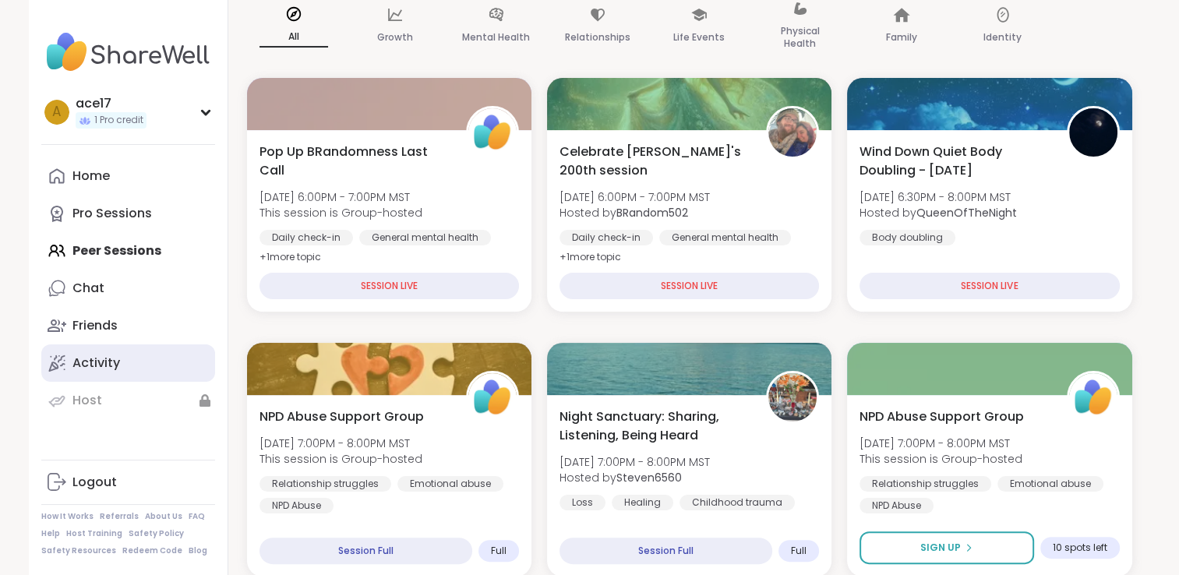
scroll to position [181, 0]
